Goal: Check status: Check status

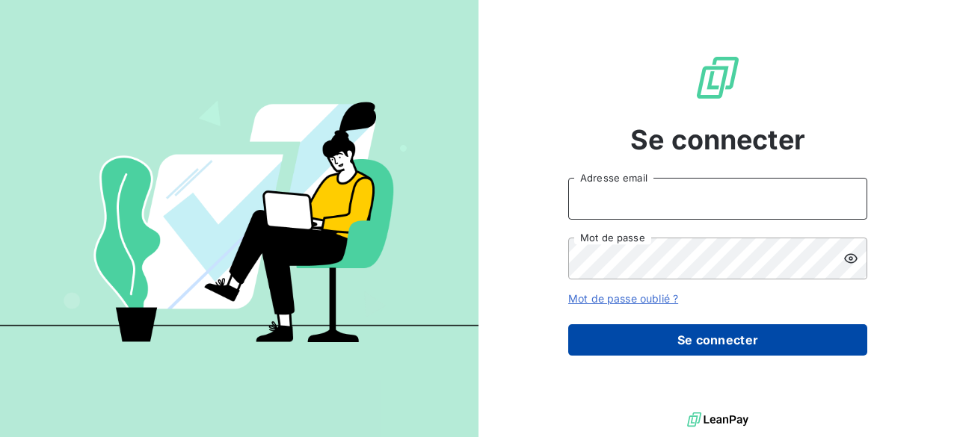
type input "[PERSON_NAME][EMAIL_ADDRESS][DOMAIN_NAME]"
click at [710, 342] on button "Se connecter" at bounding box center [717, 339] width 299 height 31
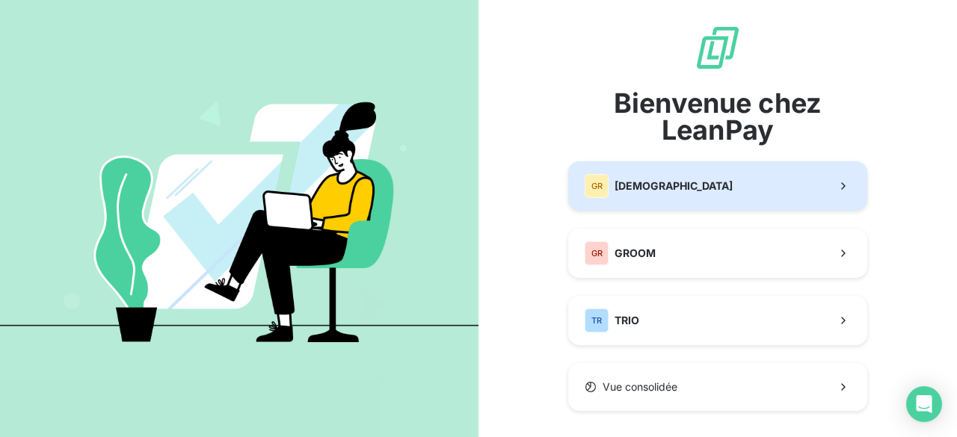
click at [640, 188] on span "[DEMOGRAPHIC_DATA]" at bounding box center [674, 186] width 118 height 15
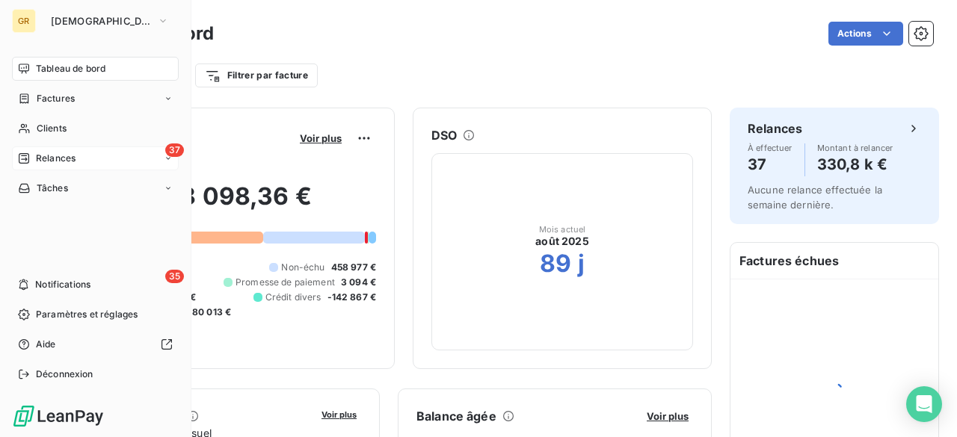
click at [54, 154] on span "Relances" at bounding box center [56, 158] width 40 height 13
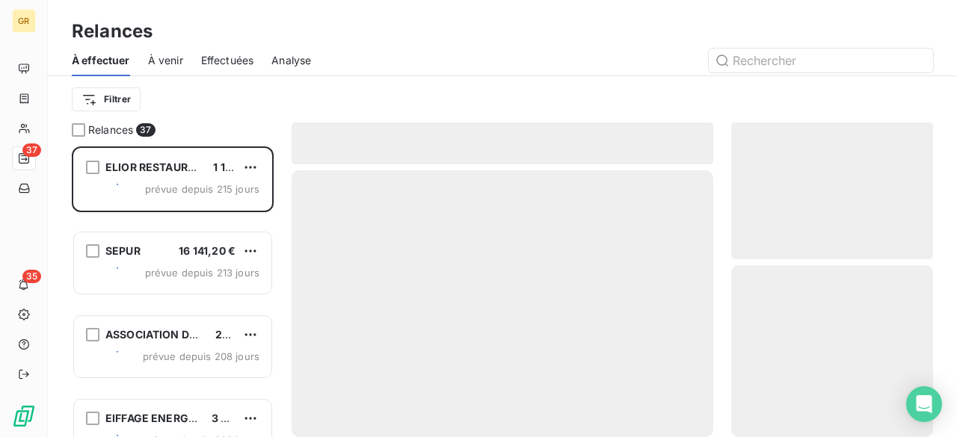
scroll to position [280, 190]
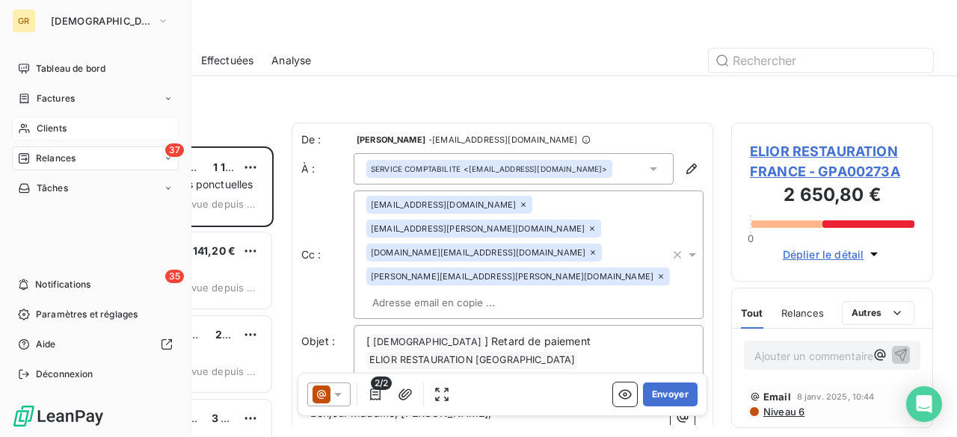
click at [94, 126] on div "Clients" at bounding box center [95, 129] width 167 height 24
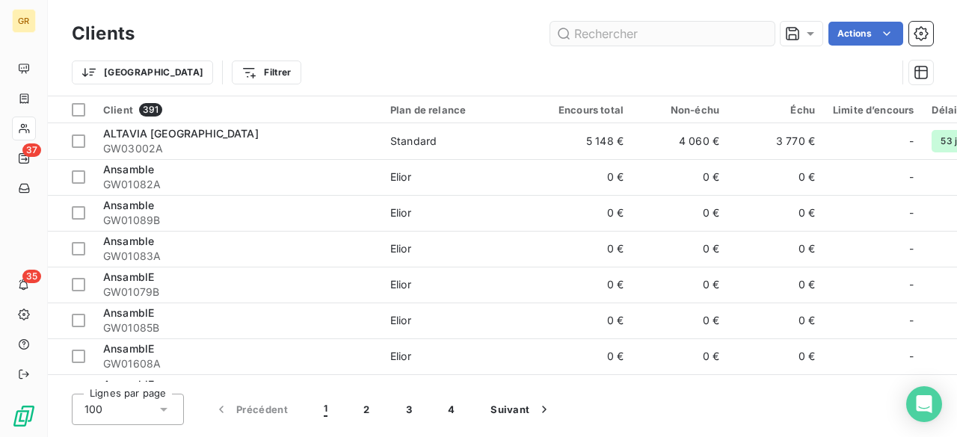
click at [638, 29] on input "text" at bounding box center [662, 34] width 224 height 24
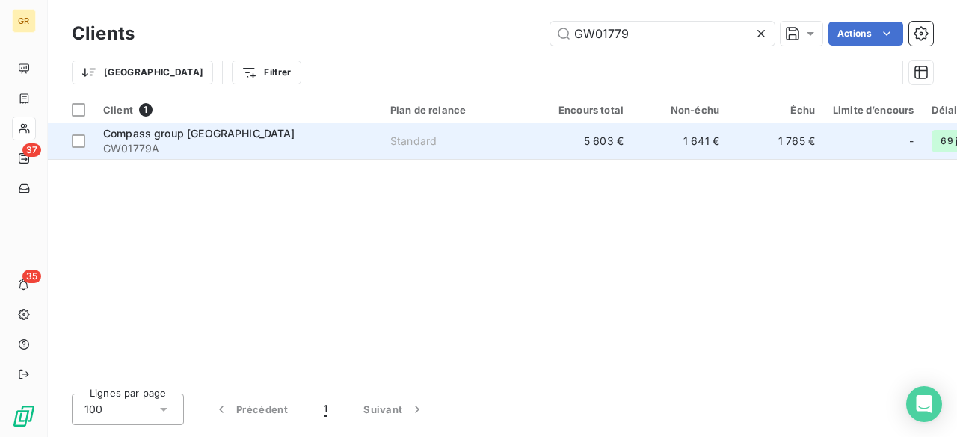
type input "GW01779"
click at [127, 130] on span "Compass group France" at bounding box center [199, 133] width 192 height 13
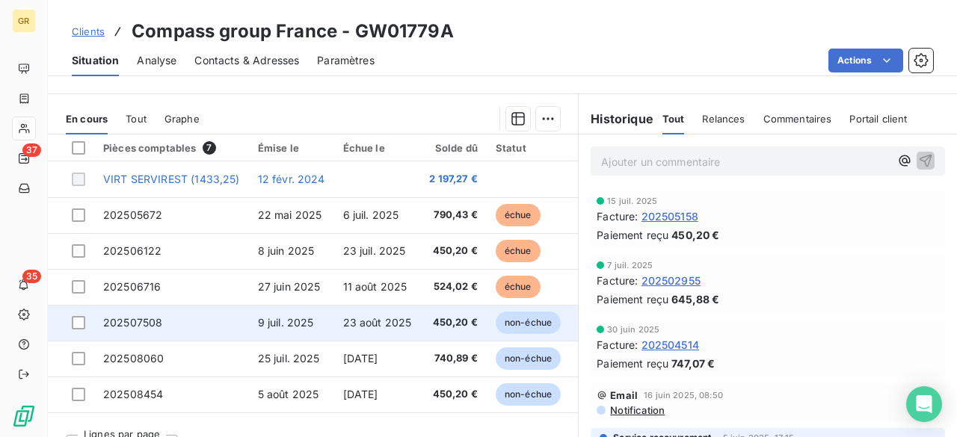
scroll to position [374, 0]
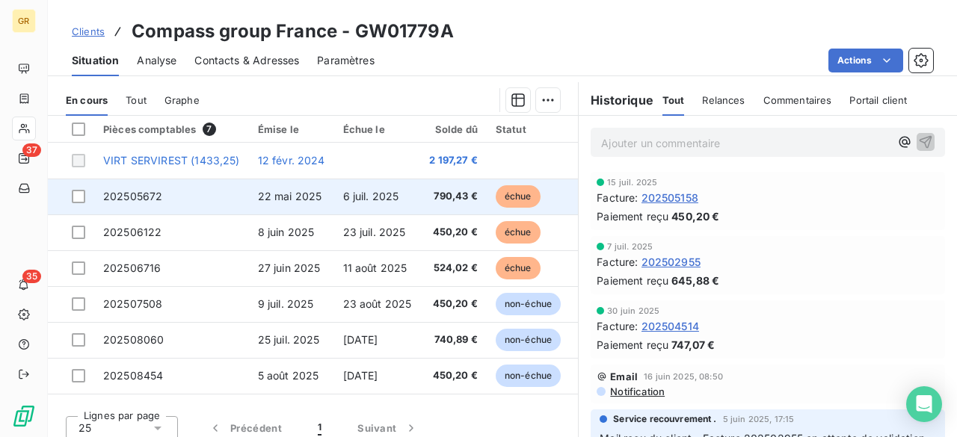
click at [293, 206] on td "22 mai 2025" at bounding box center [291, 197] width 85 height 36
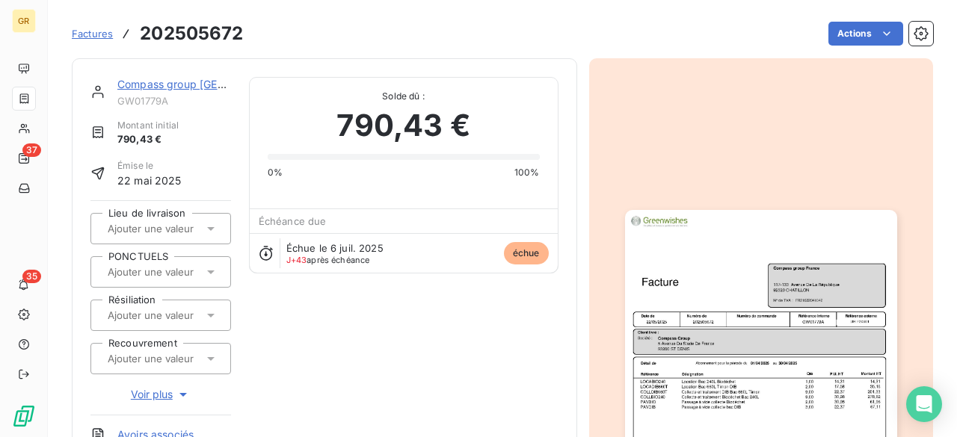
click at [730, 319] on img "button" at bounding box center [761, 402] width 272 height 384
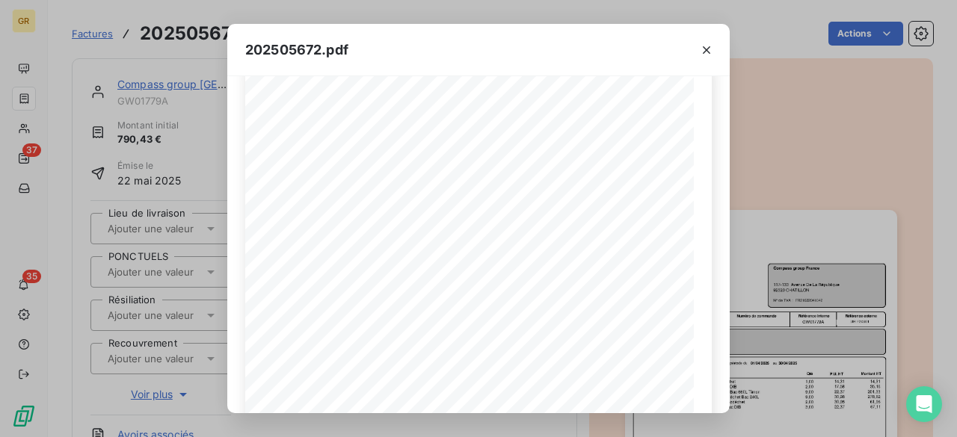
scroll to position [33, 0]
click at [553, 374] on span "2,00" at bounding box center [559, 377] width 16 height 7
click at [558, 355] on div "Référence interne Numéro de Date de Numéro de commande Référence externe 5 Aven…" at bounding box center [478, 360] width 467 height 634
click at [601, 341] on span "22,37" at bounding box center [609, 342] width 20 height 7
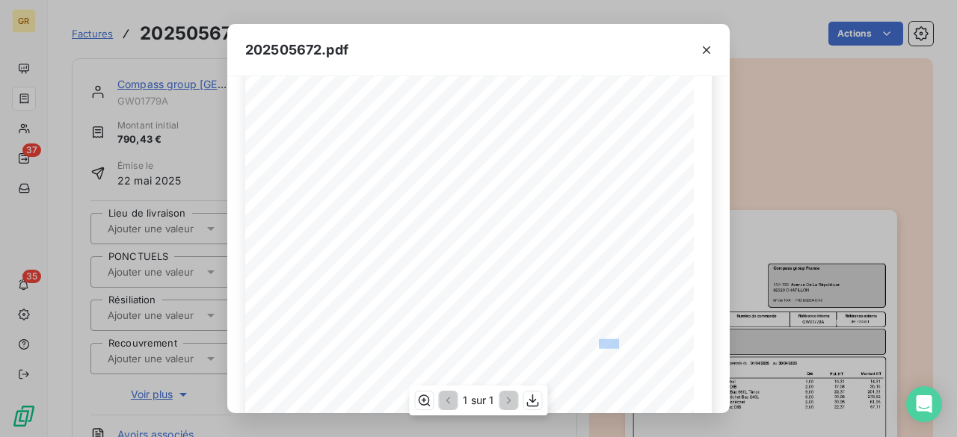
click at [601, 341] on span "22,37" at bounding box center [609, 342] width 20 height 7
click at [552, 364] on span "3,00" at bounding box center [559, 367] width 16 height 7
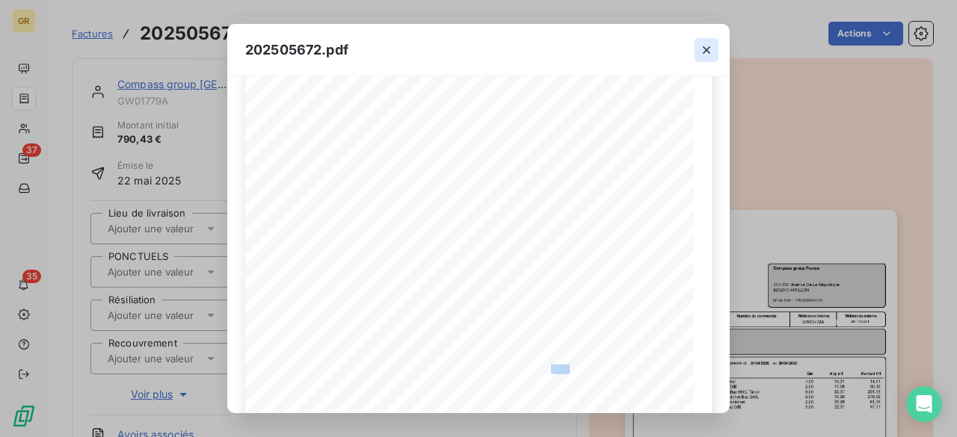
click at [711, 46] on icon "button" at bounding box center [706, 50] width 15 height 15
